Goal: Task Accomplishment & Management: Complete application form

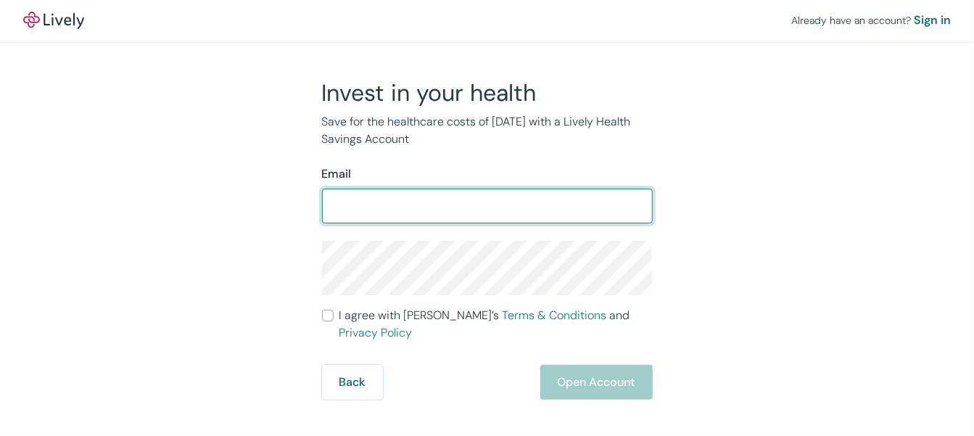
click at [381, 198] on input "Email" at bounding box center [487, 205] width 331 height 29
click at [505, 210] on input "Email" at bounding box center [487, 205] width 331 height 29
type input "[PERSON_NAME][EMAIL_ADDRESS][PERSON_NAME][DOMAIN_NAME]"
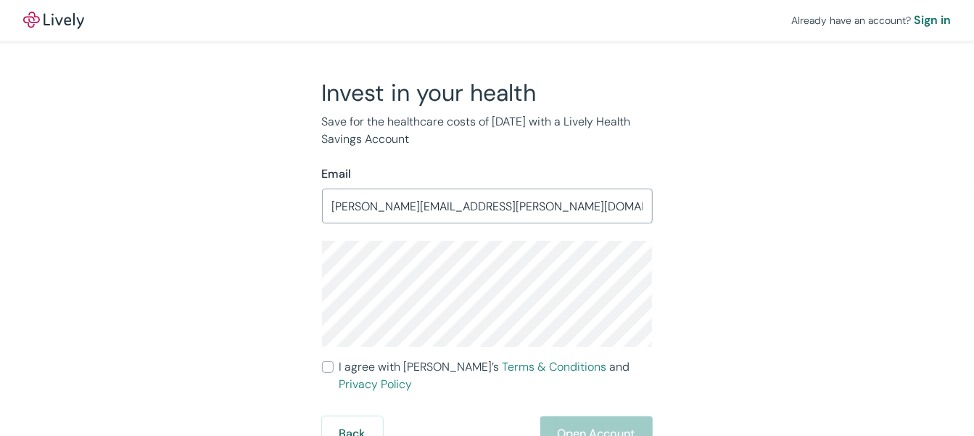
drag, startPoint x: 328, startPoint y: 365, endPoint x: 473, endPoint y: 352, distance: 145.7
click at [328, 365] on input "I agree with Lively’s Terms & Conditions and Privacy Policy" at bounding box center [328, 367] width 12 height 12
checkbox input "true"
click at [462, 416] on div "Back Open Account" at bounding box center [487, 433] width 331 height 35
click at [354, 416] on button "Back" at bounding box center [352, 433] width 61 height 35
